Goal: Check status: Check status

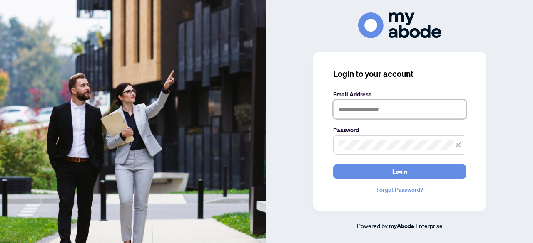
click at [349, 108] on input "text" at bounding box center [399, 109] width 133 height 19
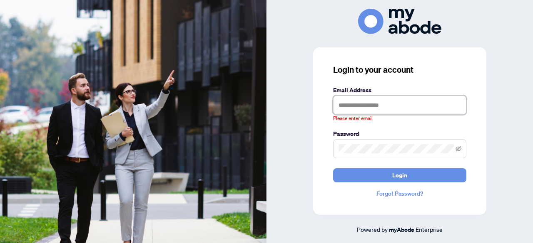
type input "**********"
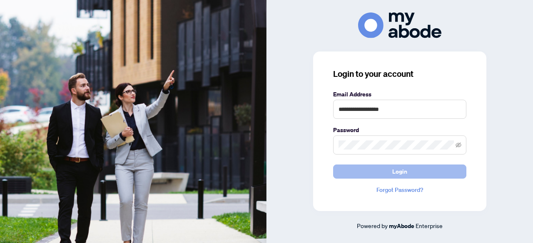
click at [399, 170] on span "Login" at bounding box center [399, 171] width 15 height 13
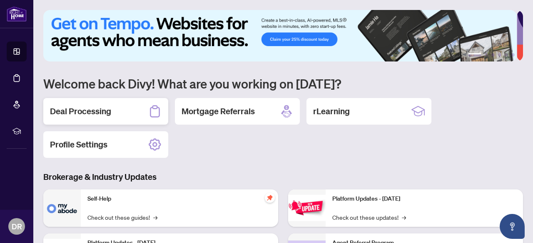
click at [99, 110] on h2 "Deal Processing" at bounding box center [80, 112] width 61 height 12
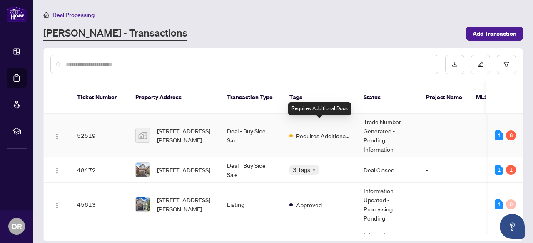
click at [327, 131] on span "Requires Additional Docs" at bounding box center [323, 135] width 54 height 9
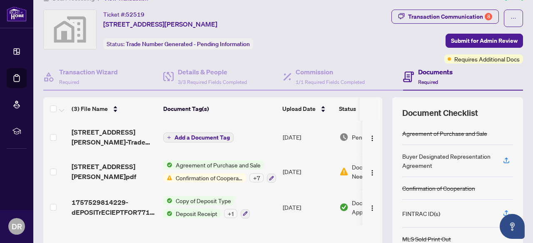
scroll to position [33, 0]
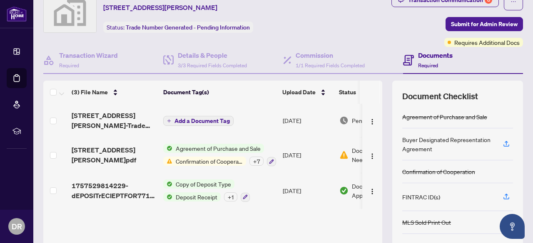
click at [214, 159] on span "Confirmation of Cooperation" at bounding box center [209, 161] width 74 height 9
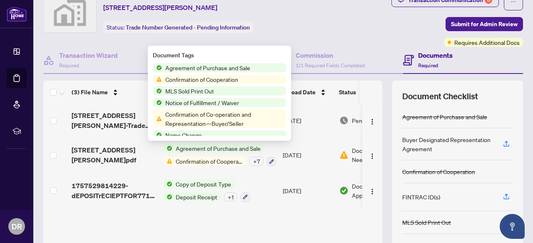
click at [225, 79] on span "Confirmation of Cooperation" at bounding box center [201, 79] width 79 height 9
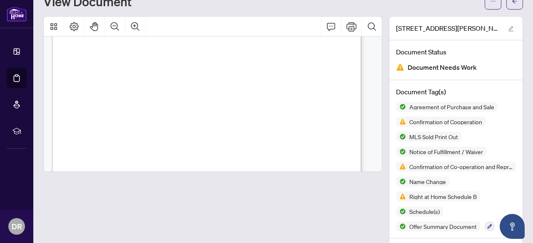
scroll to position [113, 0]
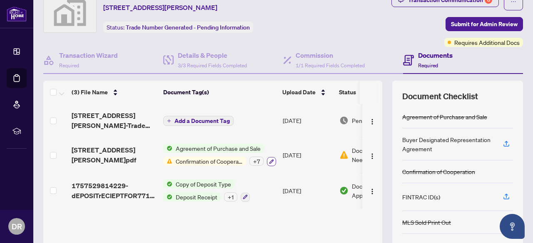
click at [271, 161] on icon "button" at bounding box center [271, 161] width 5 height 5
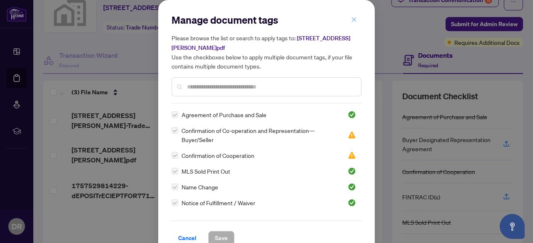
click at [351, 15] on span "button" at bounding box center [354, 19] width 6 height 13
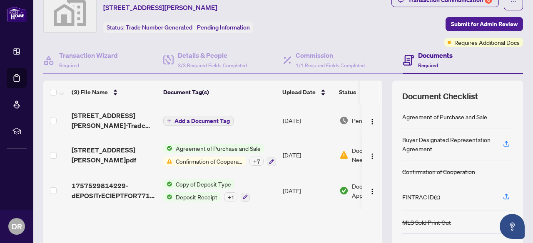
click at [189, 161] on span "Confirmation of Cooperation" at bounding box center [209, 161] width 74 height 9
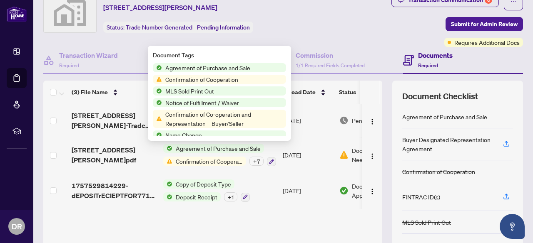
click at [231, 79] on span "Confirmation of Cooperation" at bounding box center [201, 79] width 79 height 9
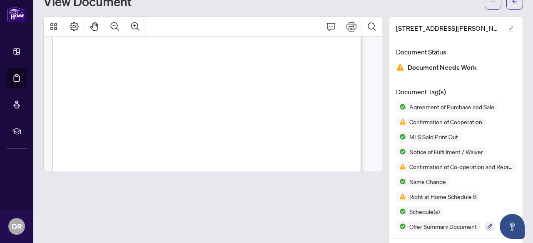
scroll to position [7210, 0]
